Goal: Find specific page/section: Find specific page/section

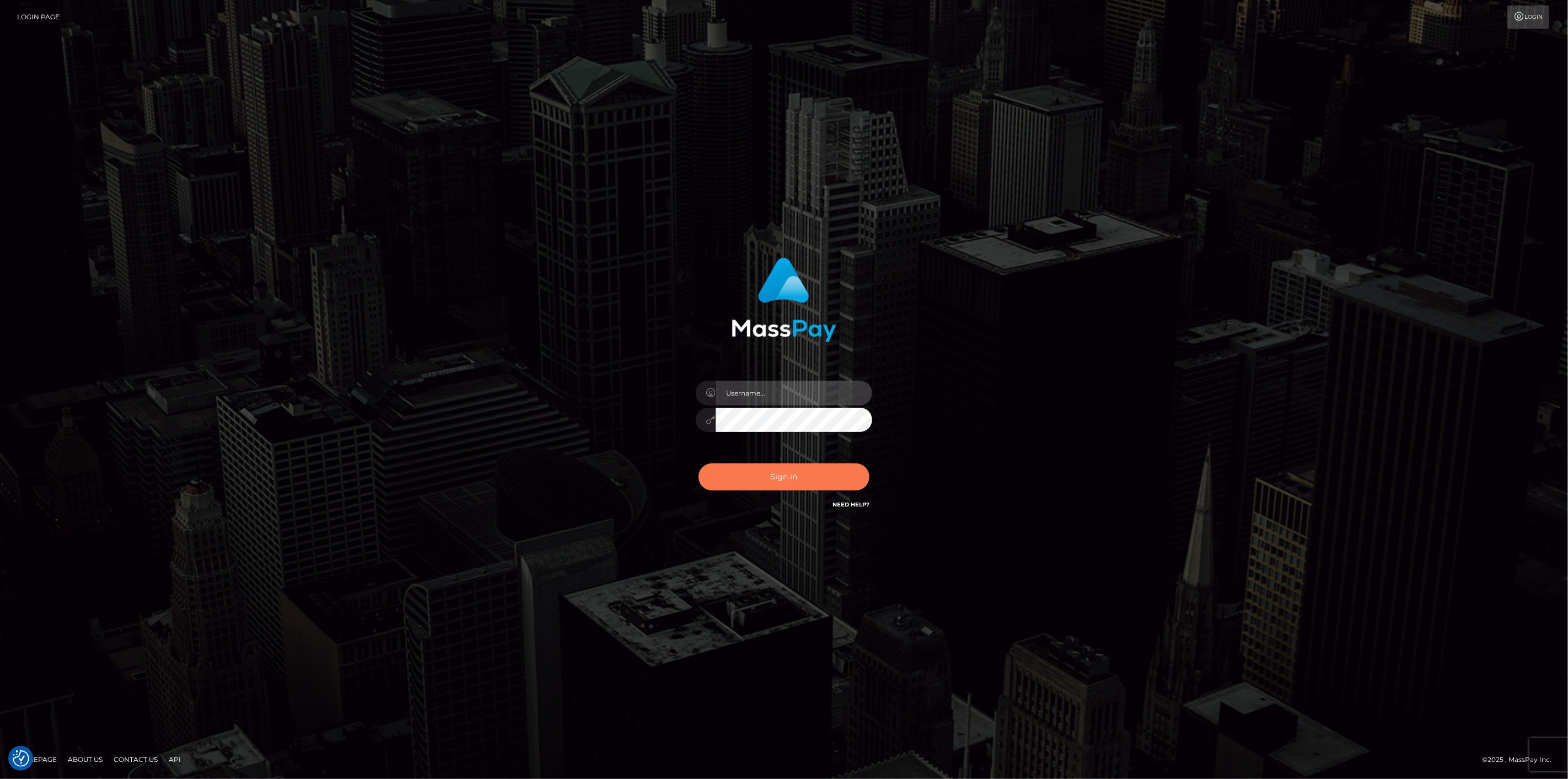
type input "scott.cm"
click at [759, 473] on button "Sign in" at bounding box center [783, 477] width 171 height 27
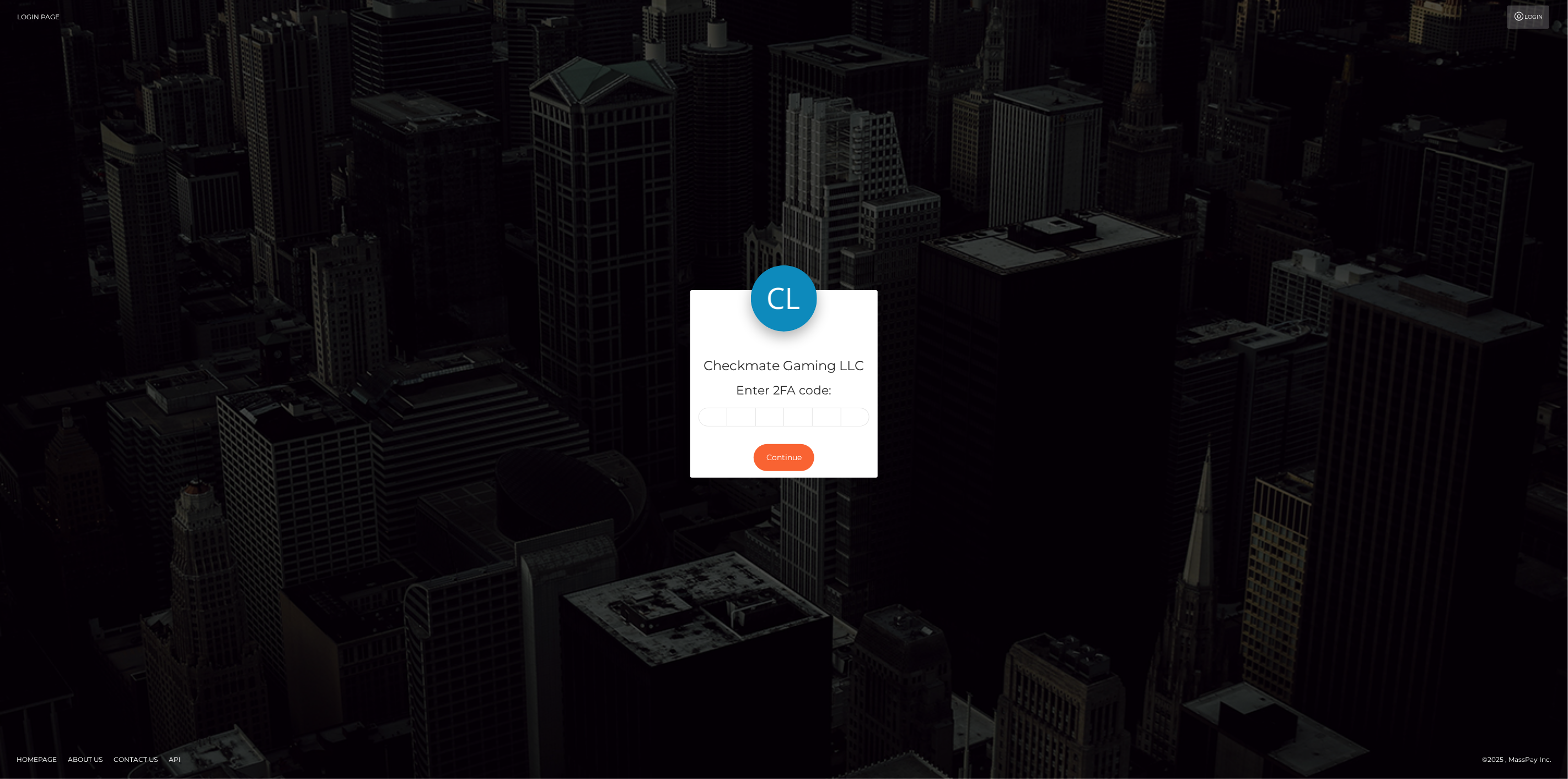
click at [714, 412] on input "text" at bounding box center [712, 417] width 29 height 19
type input "2"
type input "8"
type input "3"
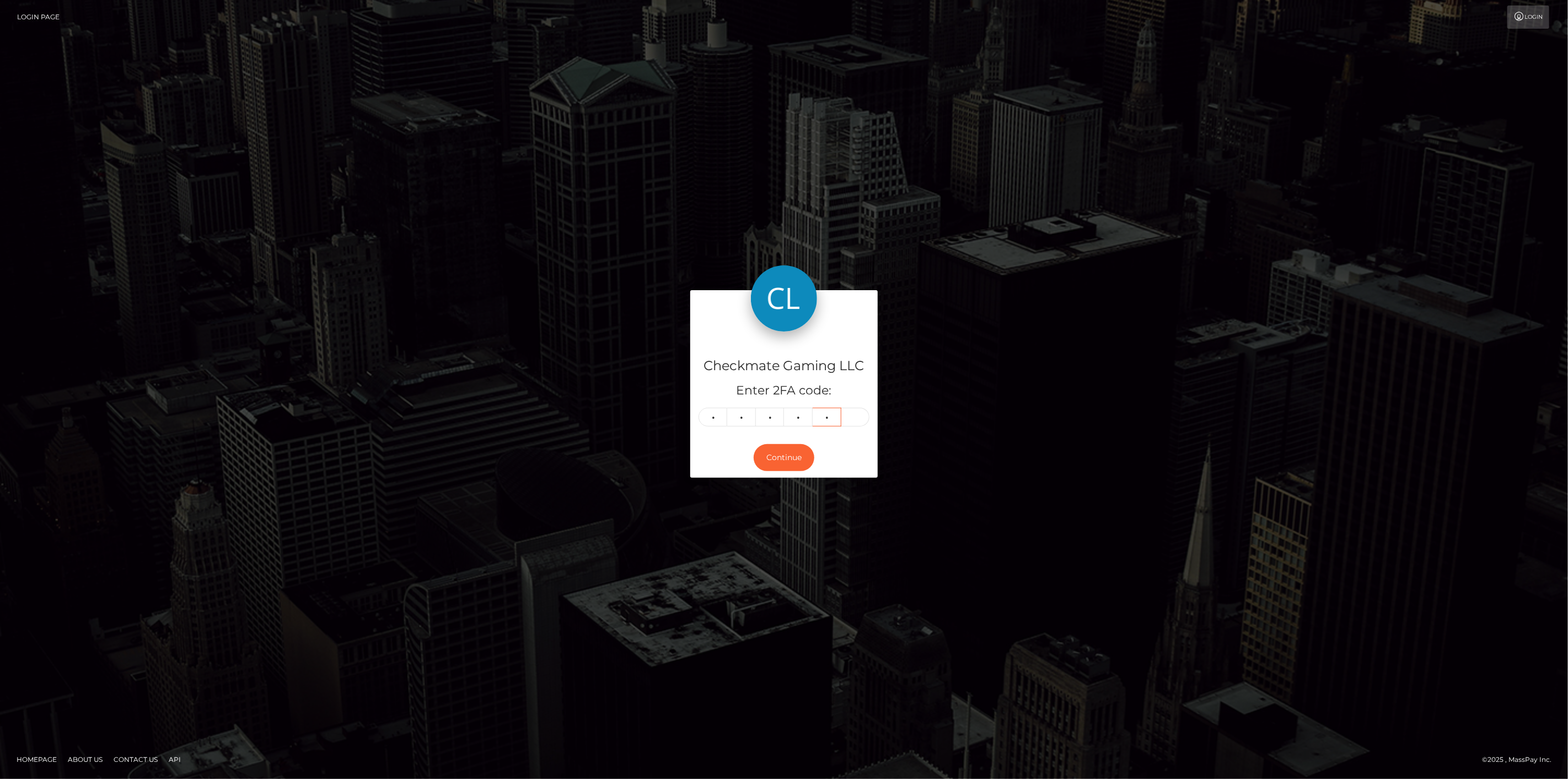
type input "6"
type input "9"
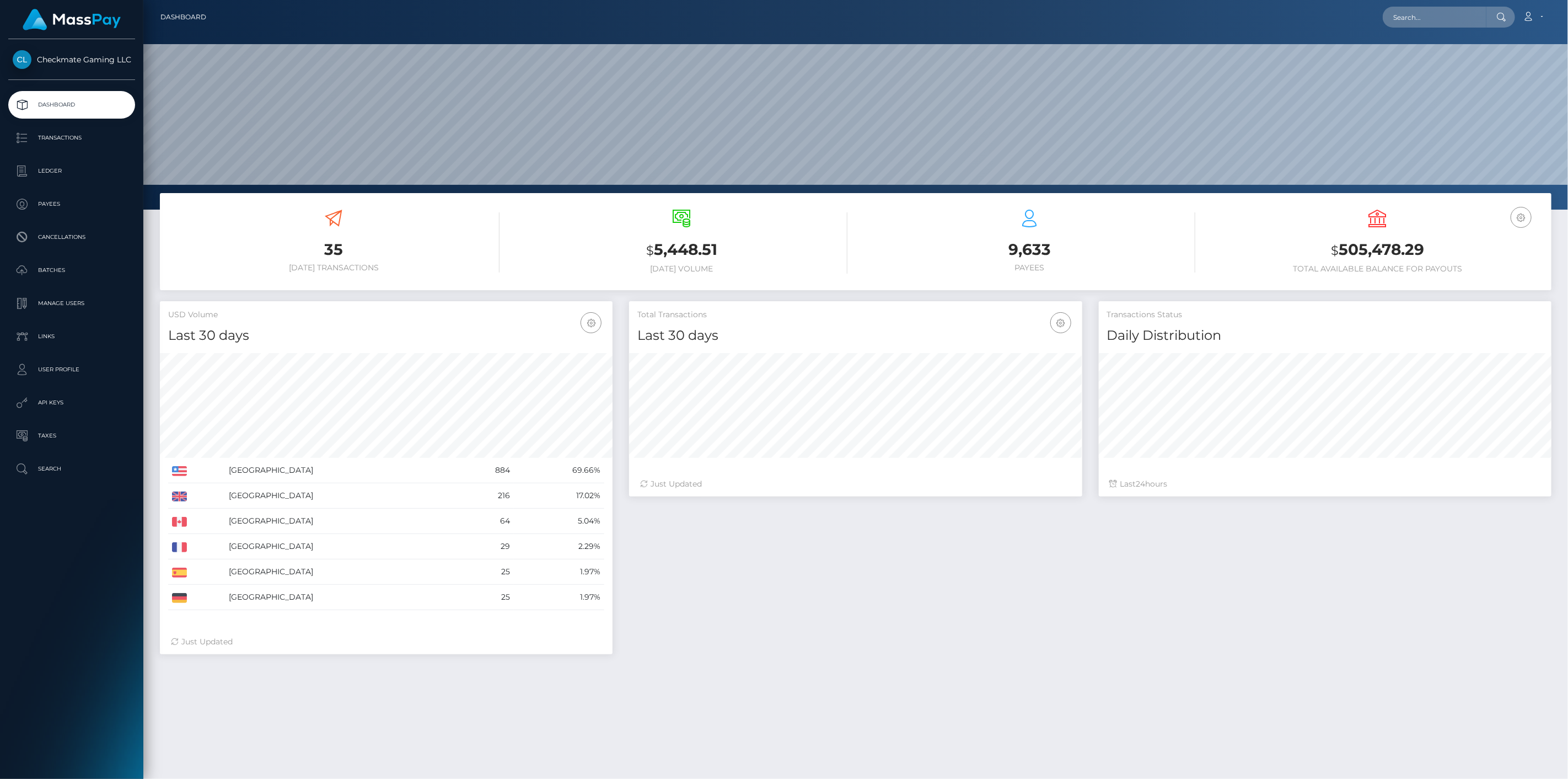
scroll to position [195, 453]
click at [81, 207] on p "Payees" at bounding box center [72, 204] width 118 height 16
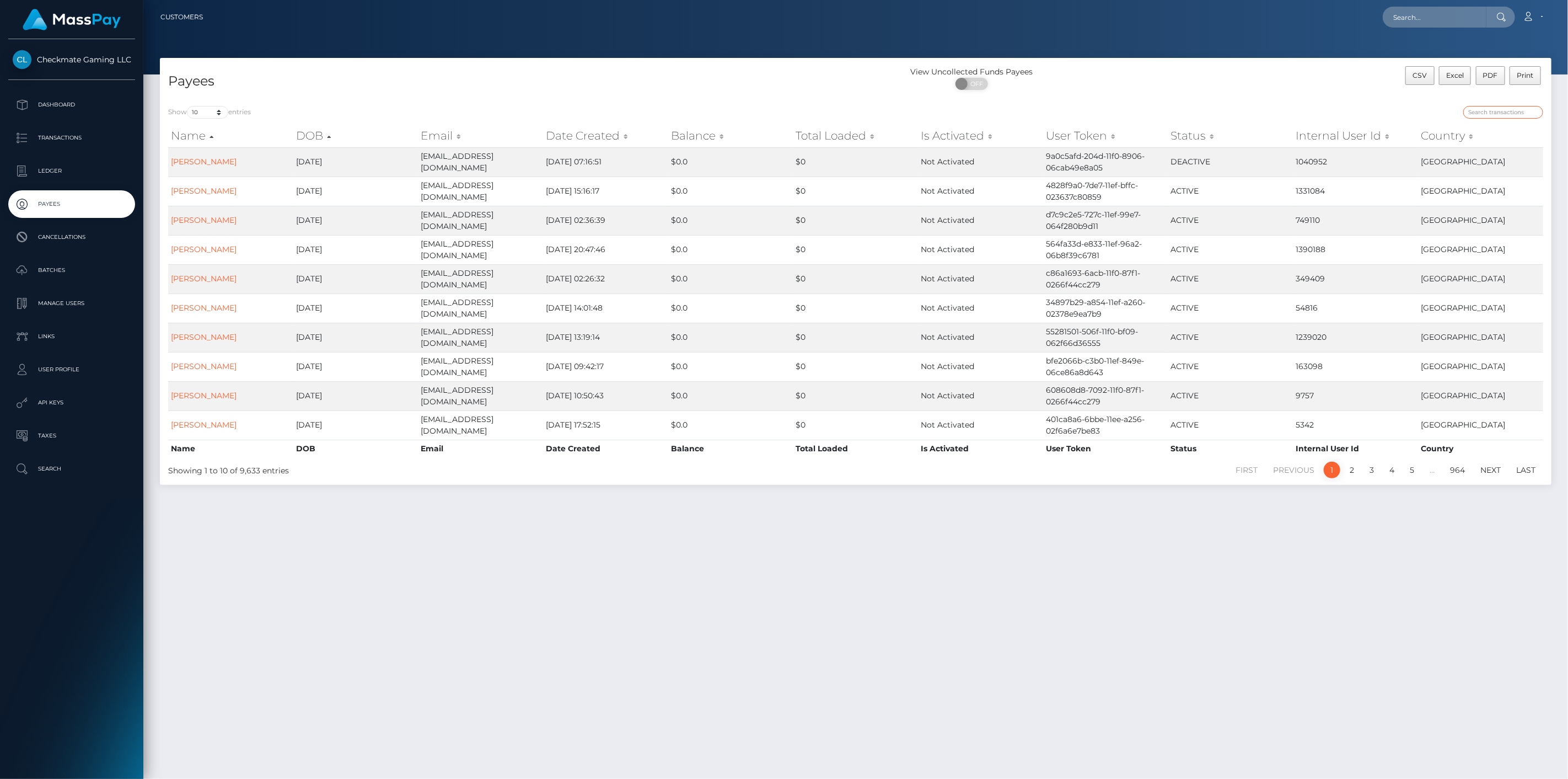
paste input "31804"
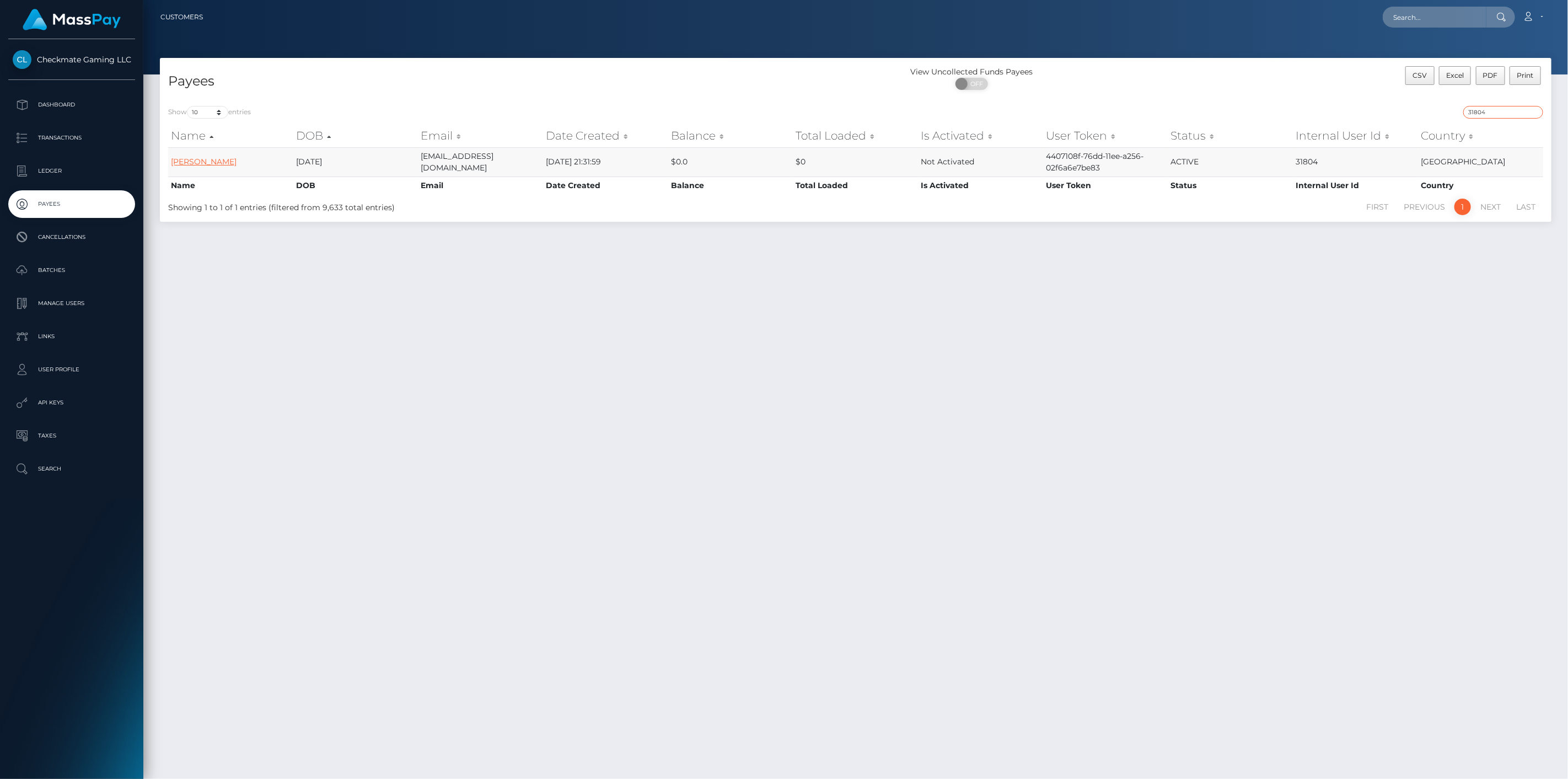
type input "31804"
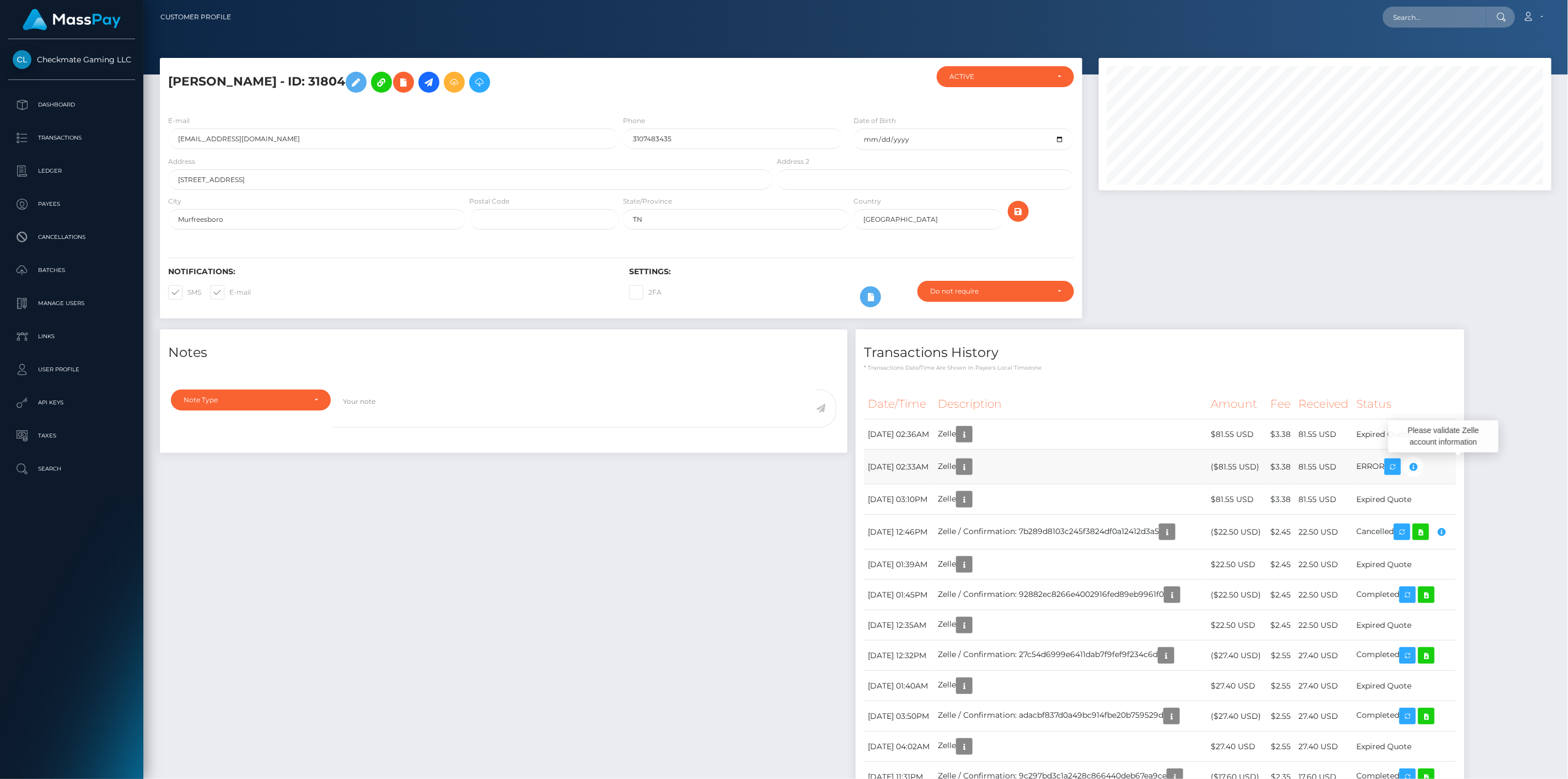
scroll to position [132, 453]
